Goal: Task Accomplishment & Management: Manage account settings

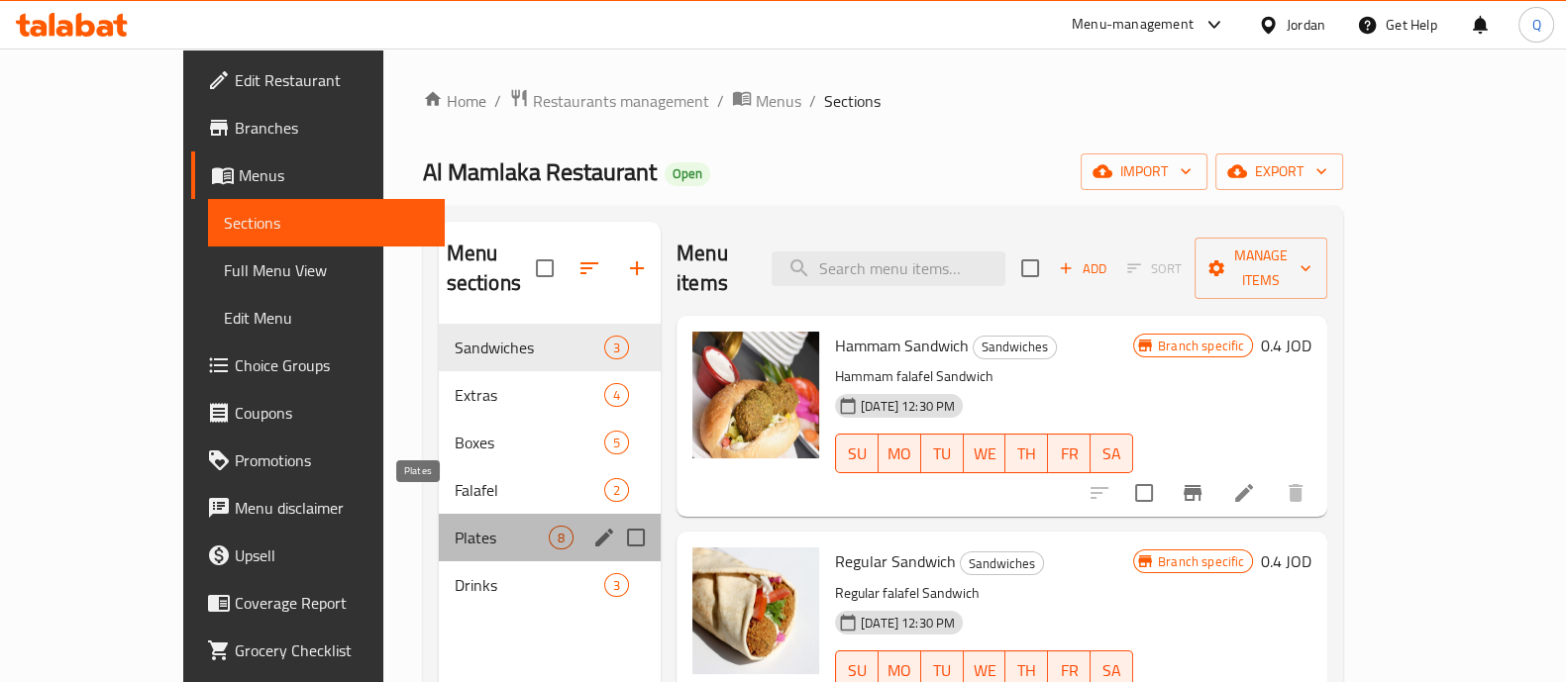
click at [455, 526] on span "Plates" at bounding box center [502, 538] width 94 height 24
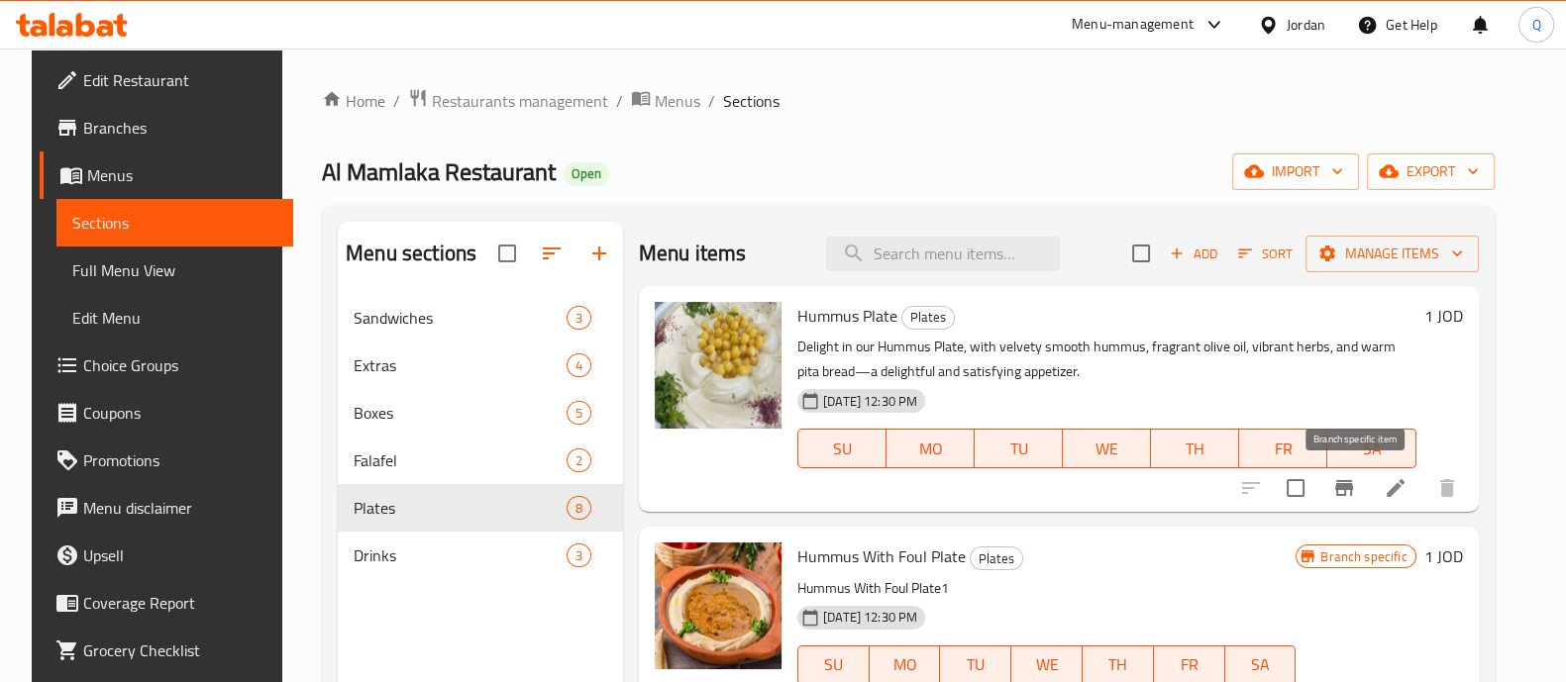
click at [1353, 485] on icon "Branch-specific-item" at bounding box center [1344, 488] width 18 height 16
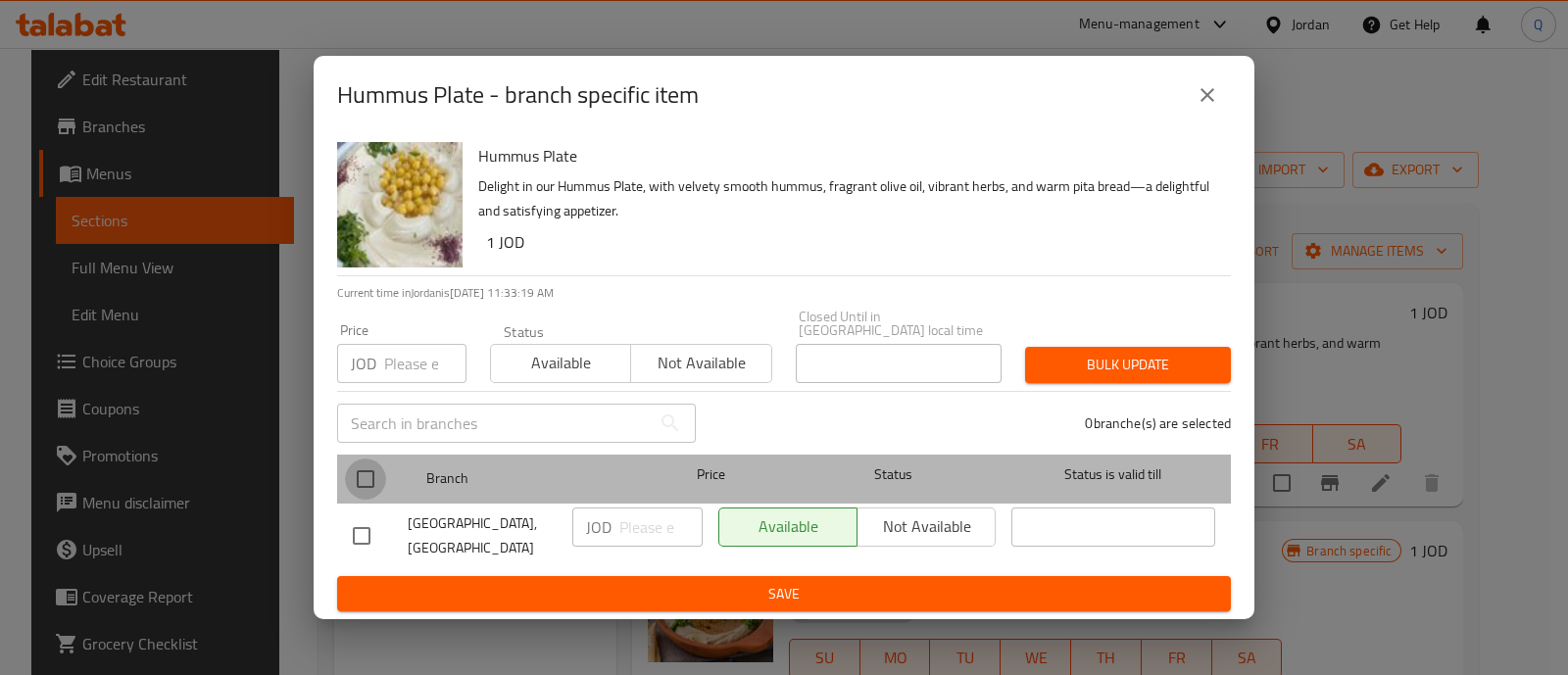
drag, startPoint x: 370, startPoint y: 473, endPoint x: 485, endPoint y: 493, distance: 116.7
click at [371, 474] on input "checkbox" at bounding box center [366, 480] width 42 height 42
checkbox input "true"
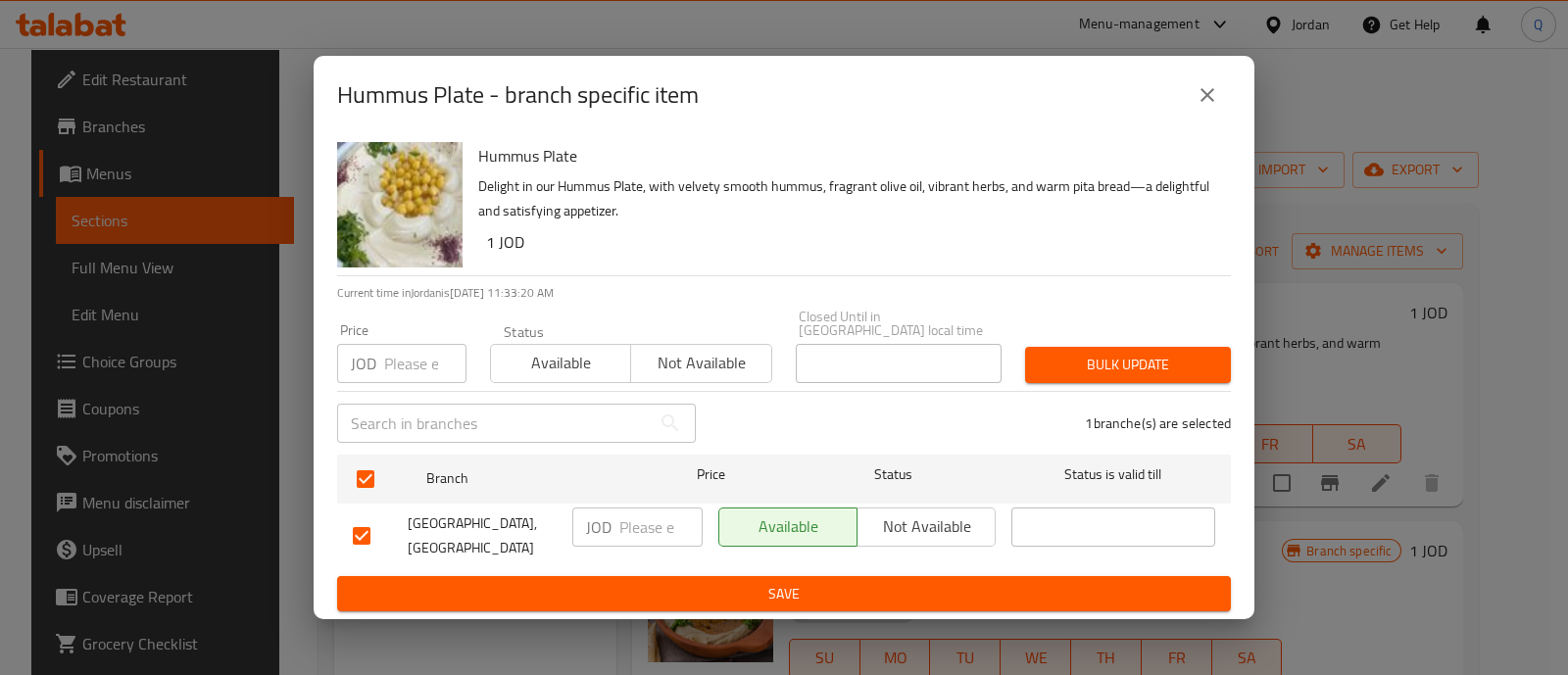
click at [612, 508] on div "JOD ​" at bounding box center [637, 528] width 131 height 40
type input "1.25"
click at [652, 582] on span "Save" at bounding box center [784, 594] width 863 height 25
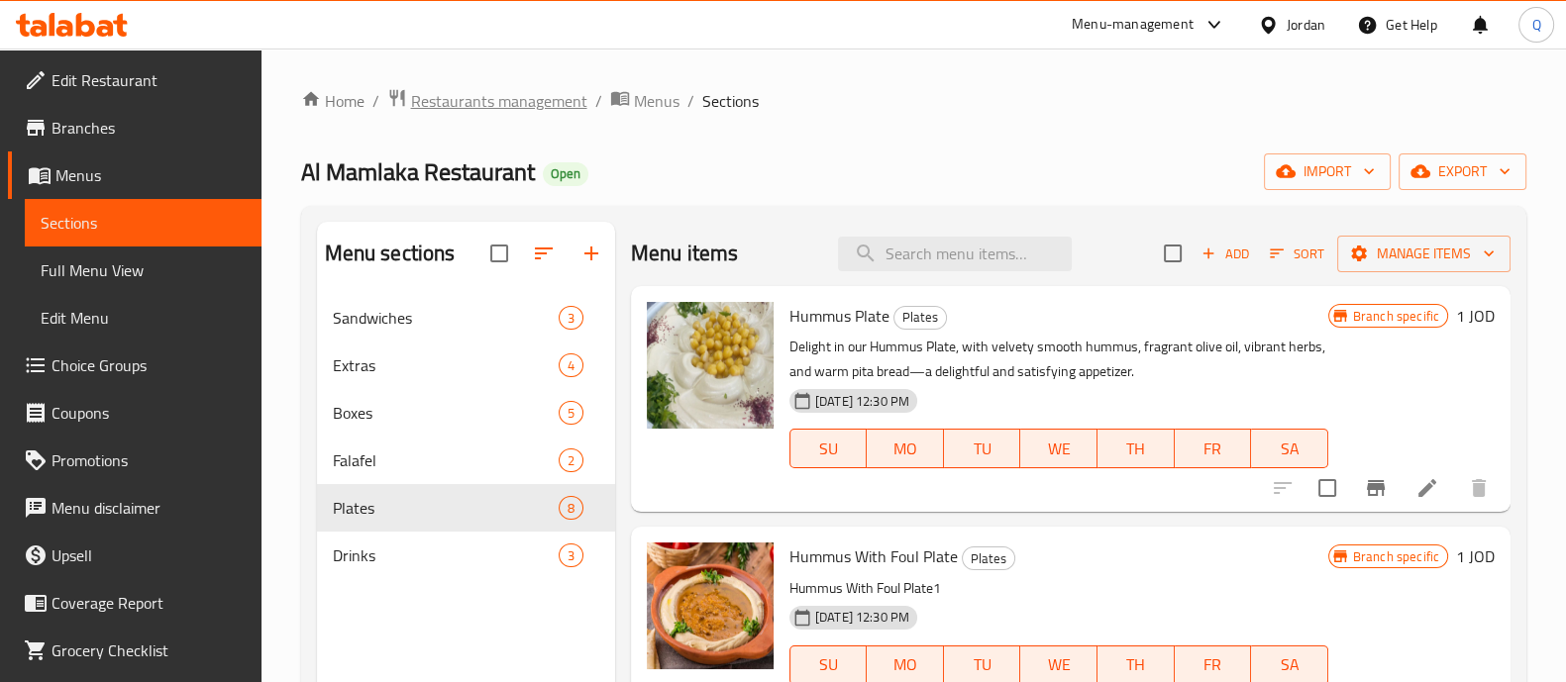
click at [523, 102] on span "Restaurants management" at bounding box center [499, 101] width 176 height 24
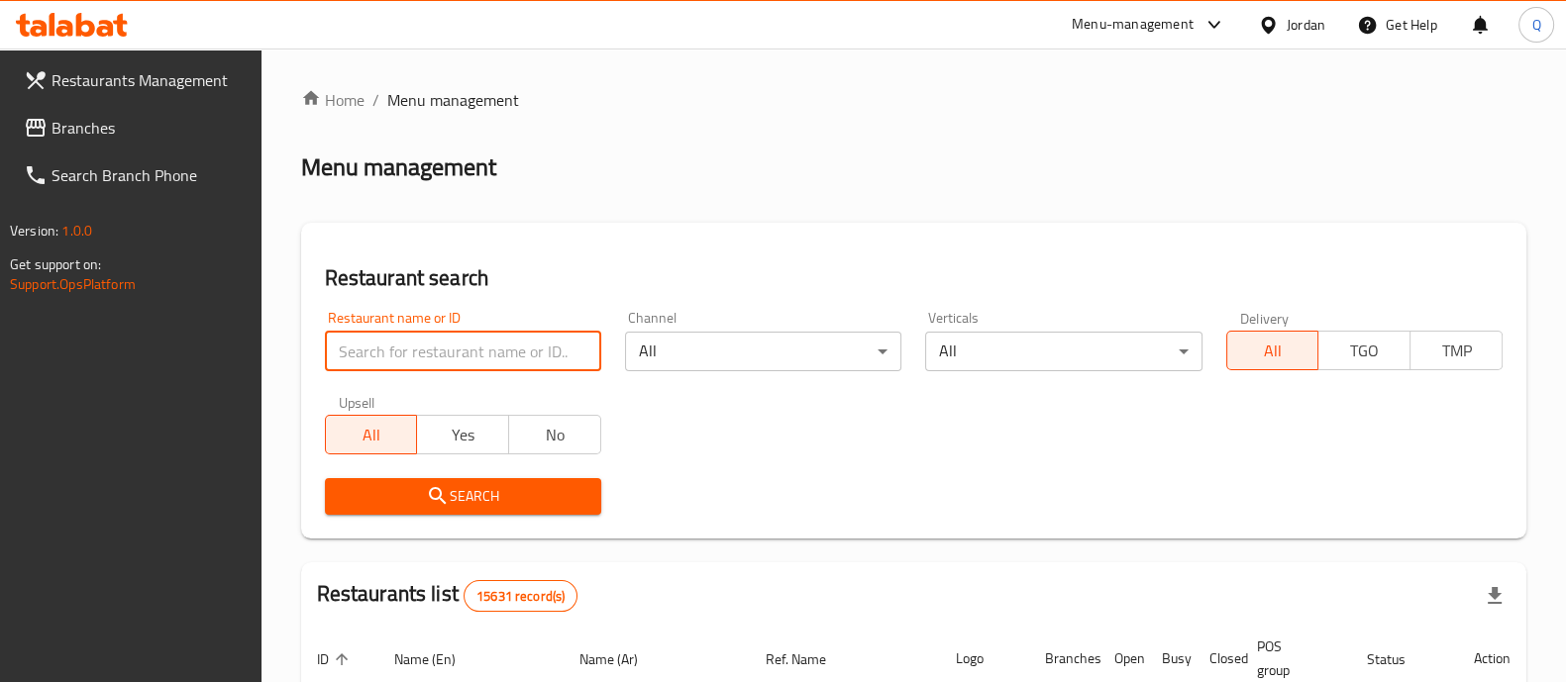
click at [482, 354] on input "search" at bounding box center [463, 352] width 276 height 40
type input "planet d"
click button "Search" at bounding box center [463, 496] width 276 height 37
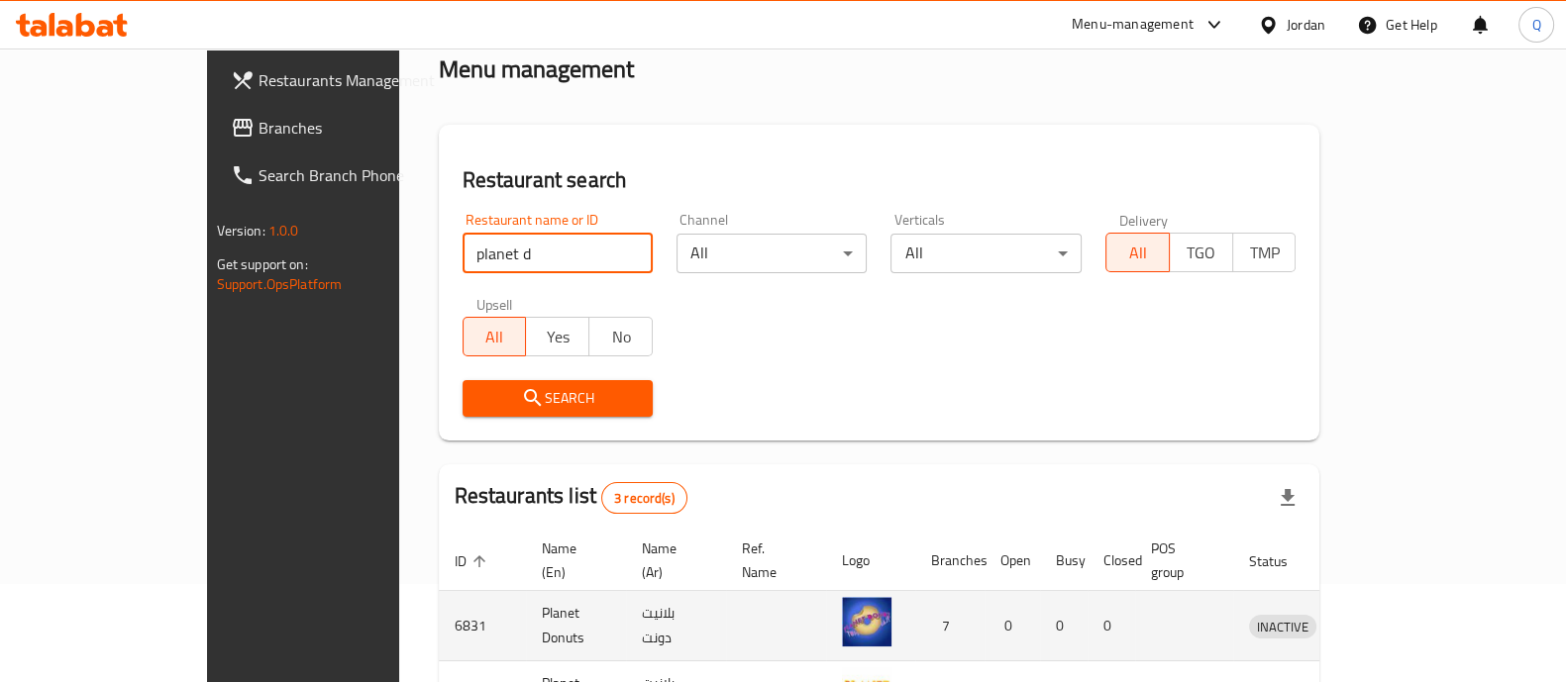
scroll to position [302, 0]
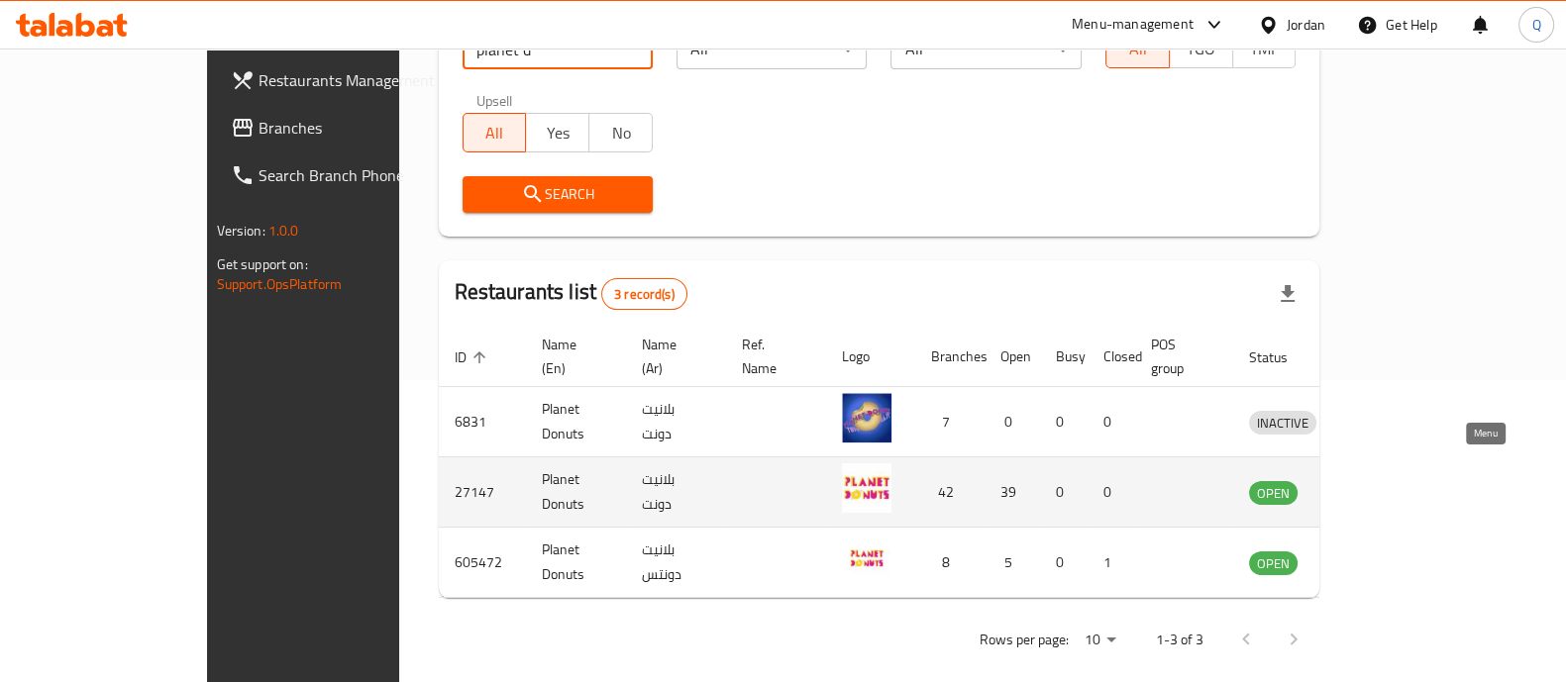
click at [1380, 480] on icon "enhanced table" at bounding box center [1368, 492] width 24 height 24
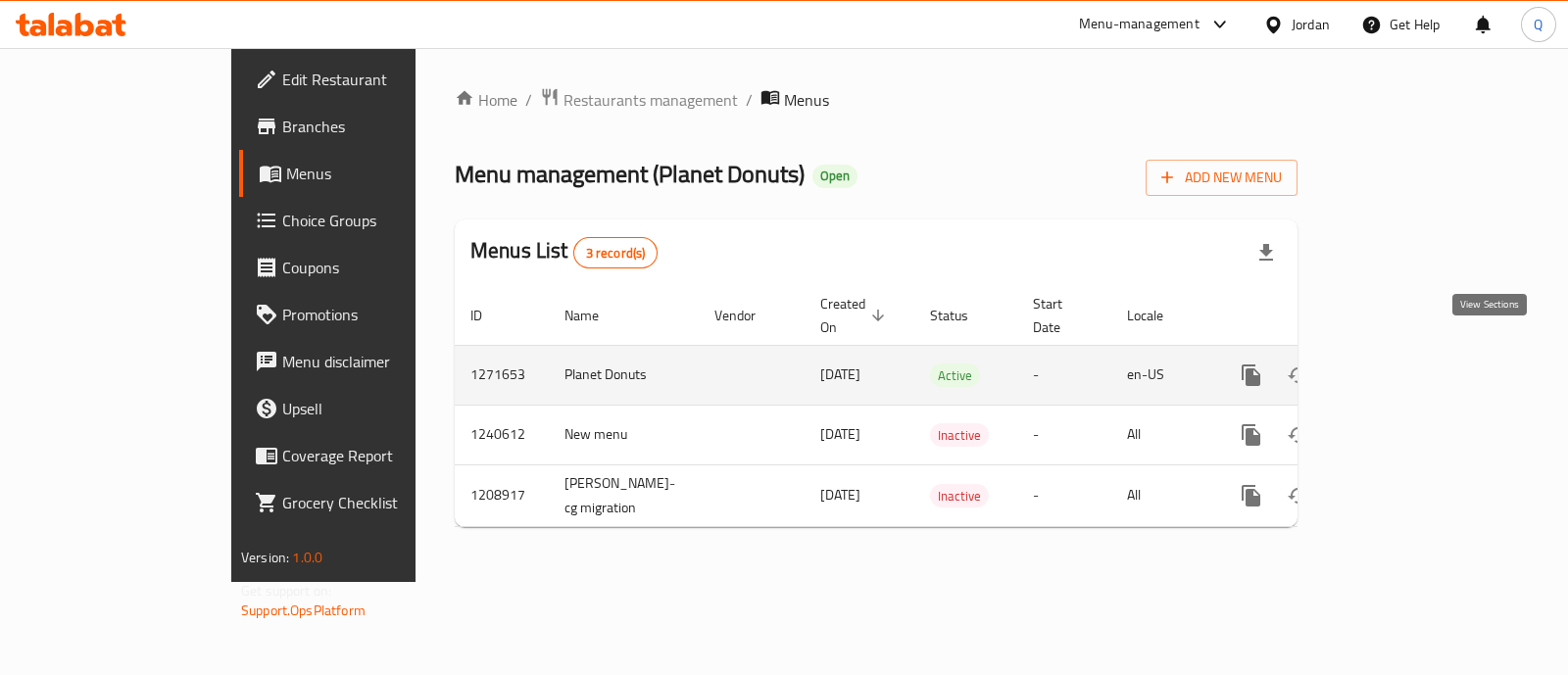
click at [1404, 363] on icon "enhanced table" at bounding box center [1393, 375] width 24 height 24
